Goal: Task Accomplishment & Management: Manage account settings

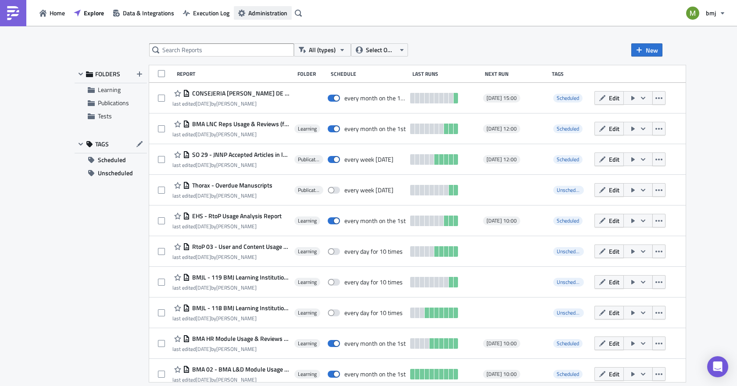
click at [252, 11] on span "Administration" at bounding box center [267, 12] width 39 height 9
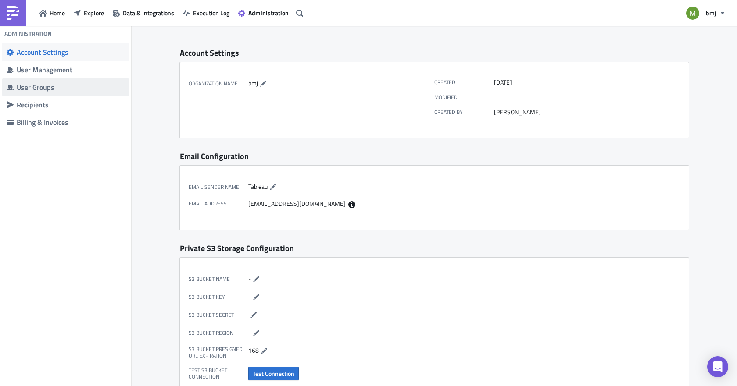
click at [50, 88] on div "User Groups" at bounding box center [71, 87] width 108 height 9
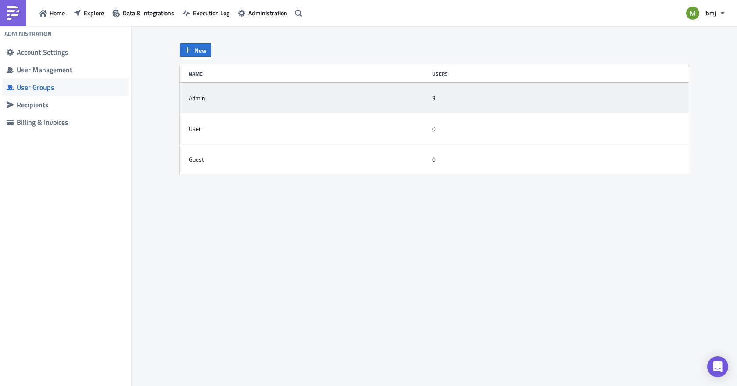
click at [200, 94] on div "Admin" at bounding box center [197, 98] width 17 height 8
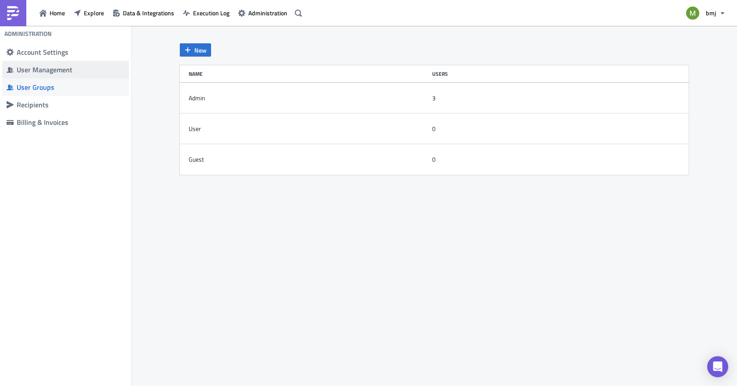
click at [47, 63] on span "User Management" at bounding box center [65, 70] width 127 height 18
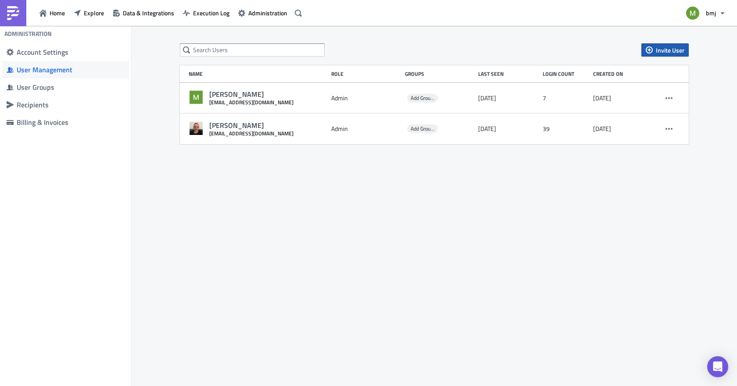
click at [676, 49] on span "Invite User" at bounding box center [670, 50] width 29 height 9
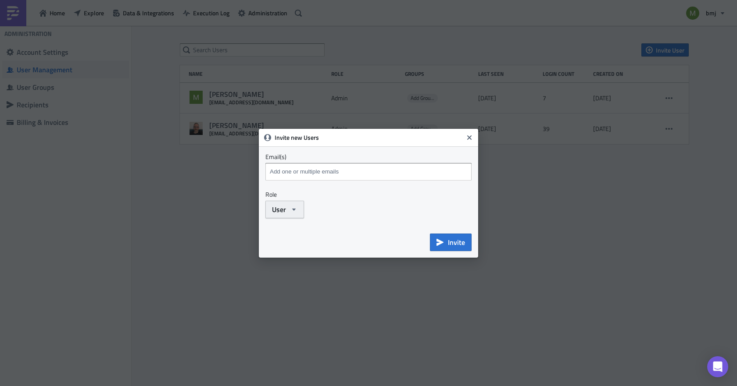
click at [292, 213] on button "User" at bounding box center [284, 210] width 39 height 18
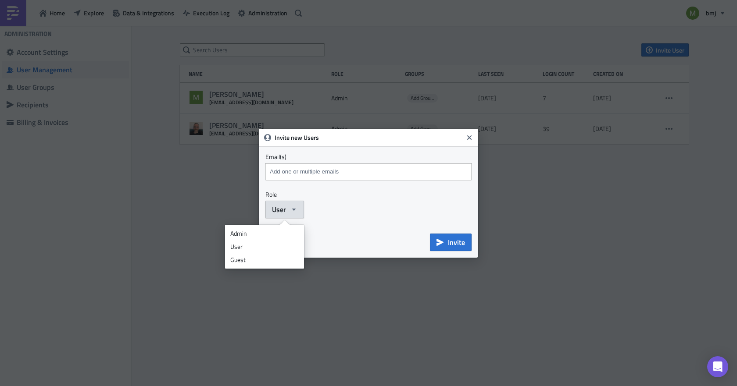
click at [349, 206] on div "User Admin User Guest" at bounding box center [368, 210] width 206 height 18
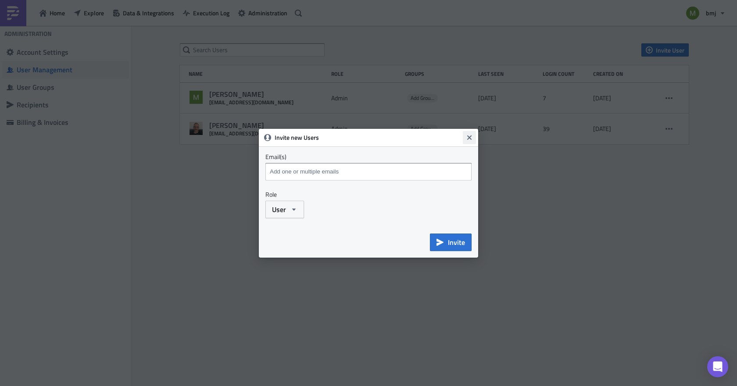
click at [469, 139] on icon "Close" at bounding box center [469, 137] width 4 height 4
